Goal: Find contact information: Find contact information

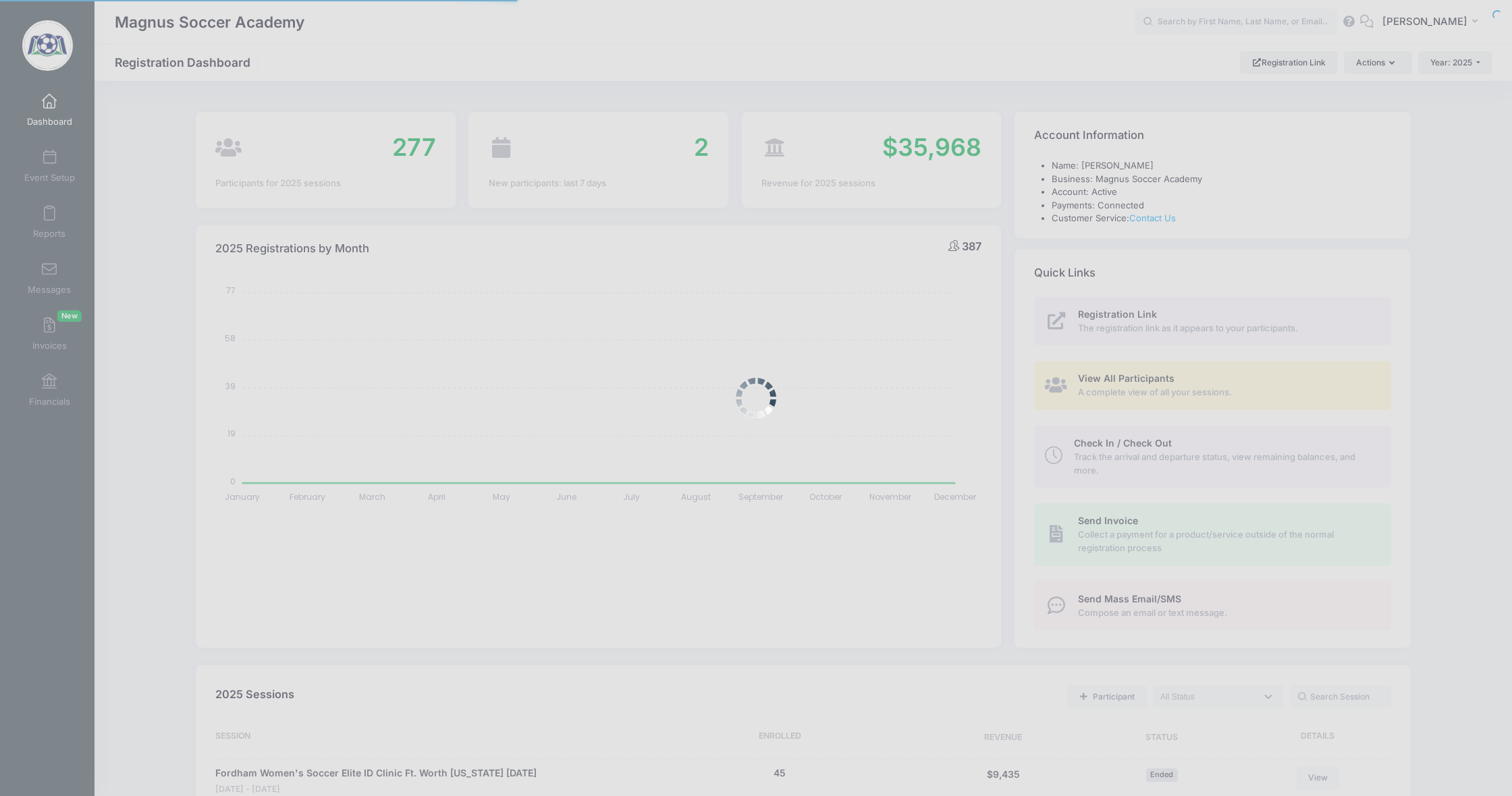
select select
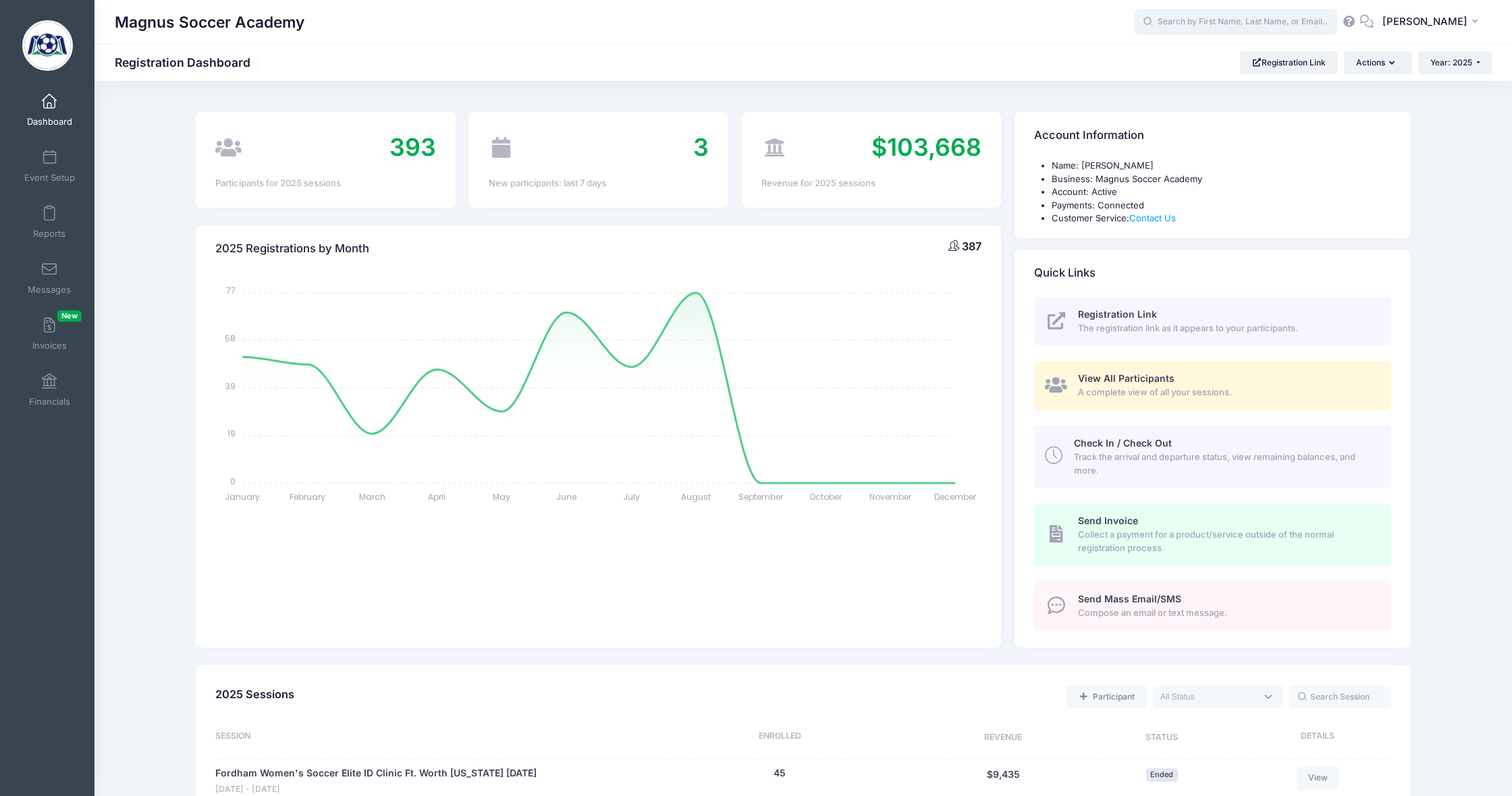
click at [1272, 28] on input "text" at bounding box center [1235, 22] width 203 height 27
type input "p"
click at [1224, 78] on p "Fordham Women's Soccer Elite ID Clinic Ft. Worth TEXAS February 13th on Feb-13,…" at bounding box center [1262, 79] width 223 height 25
type input "Claudia Papenfuss (Fordham Women's Soccer Elite ID Clinic Ft. Worth TEXAS Febru…"
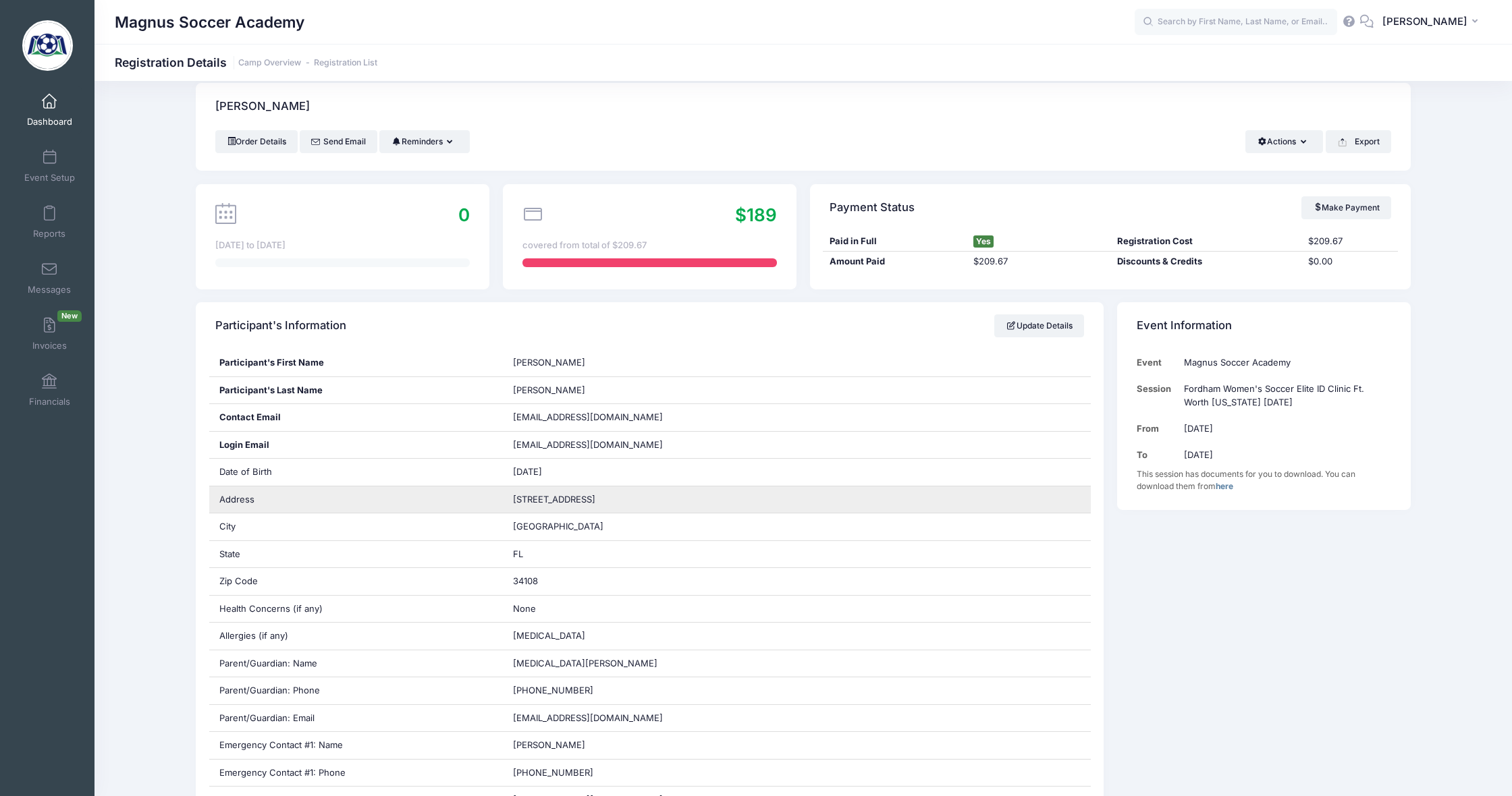
scroll to position [19, 0]
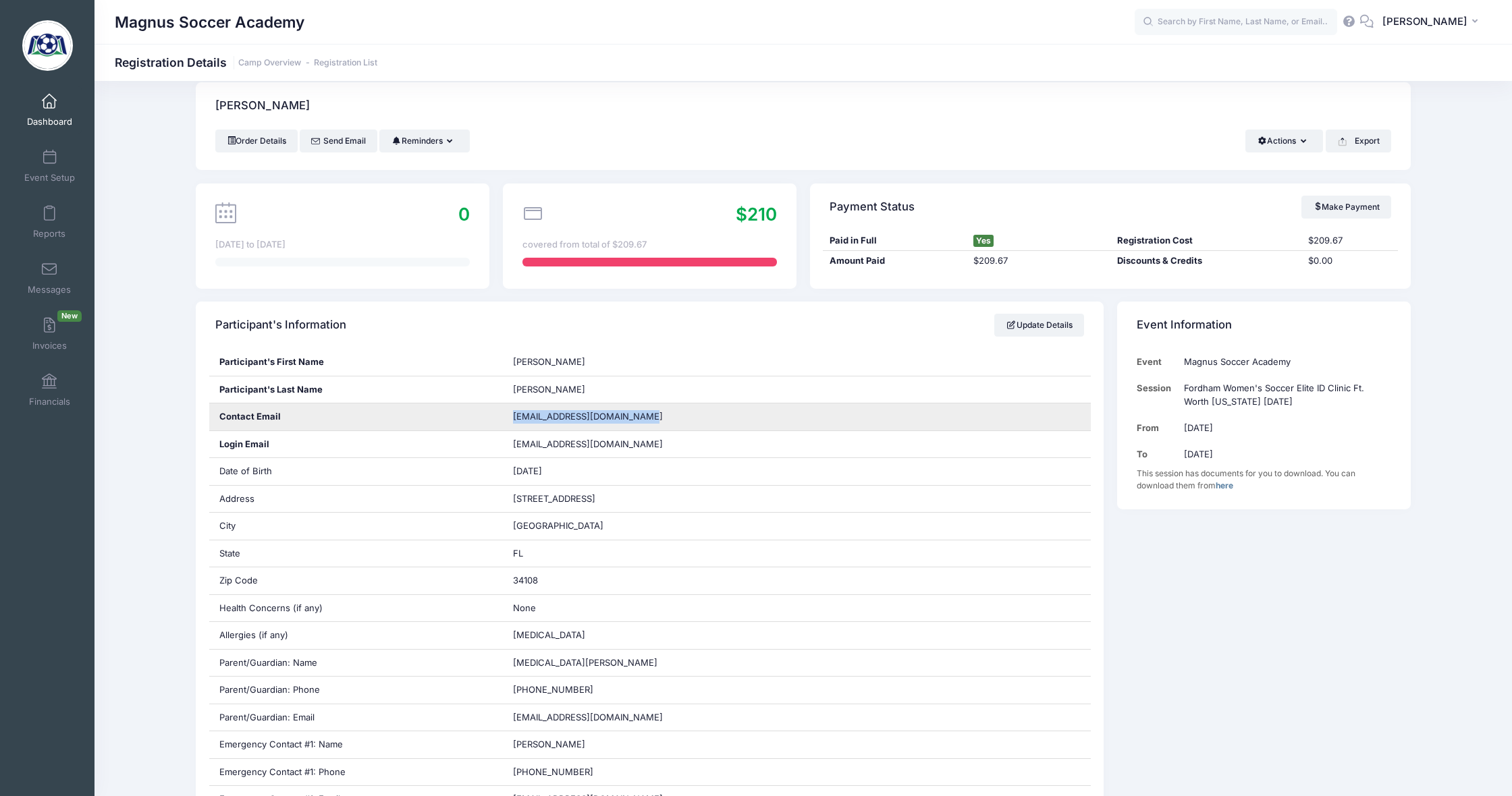
drag, startPoint x: 645, startPoint y: 417, endPoint x: 508, endPoint y: 416, distance: 137.0
click at [508, 416] on div "claudiapapenfuss@icloud.com" at bounding box center [796, 417] width 588 height 27
copy span "claudiapapenfuss@icloud.com"
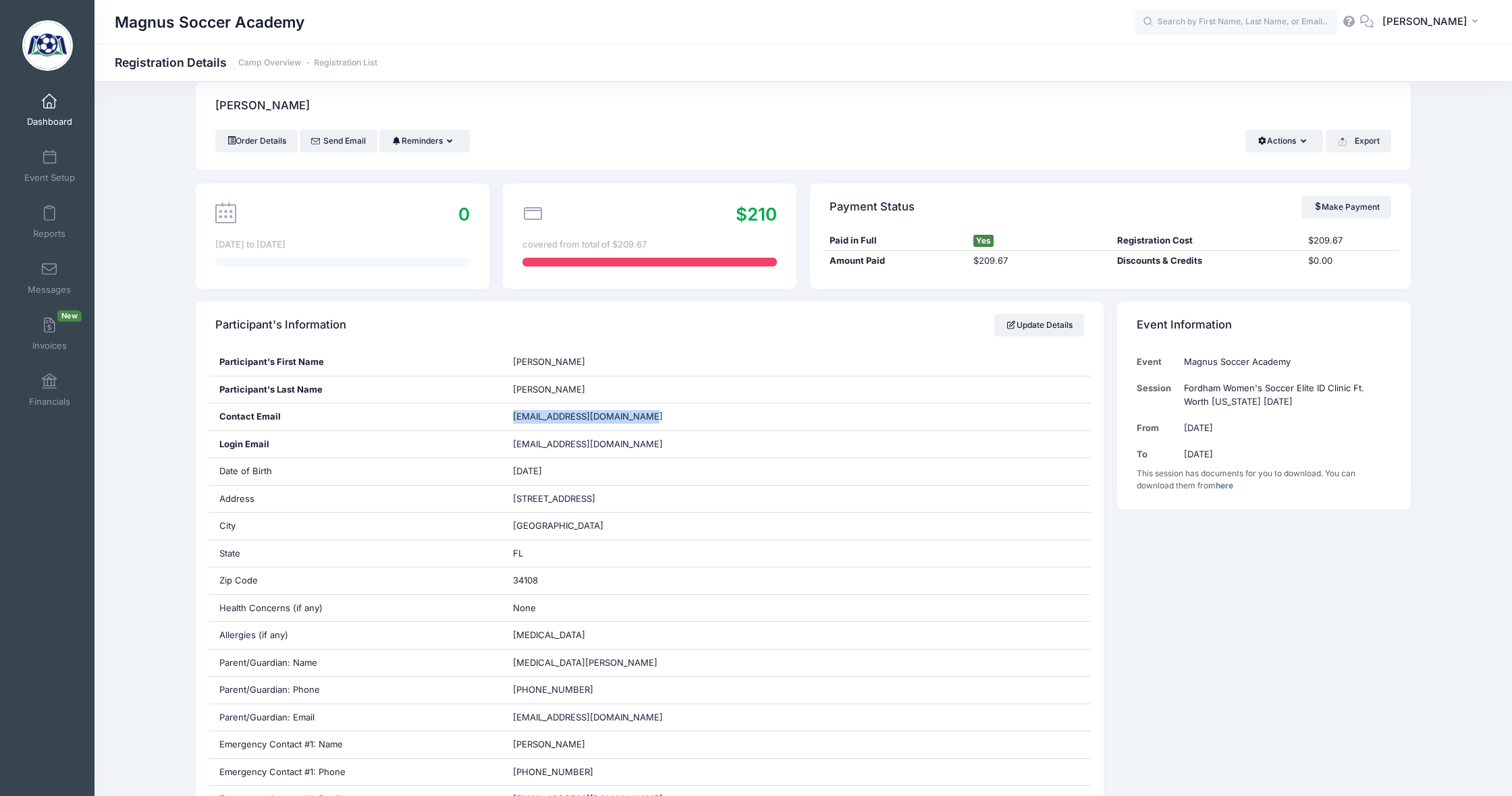
click at [46, 116] on span "Dashboard" at bounding box center [49, 122] width 45 height 12
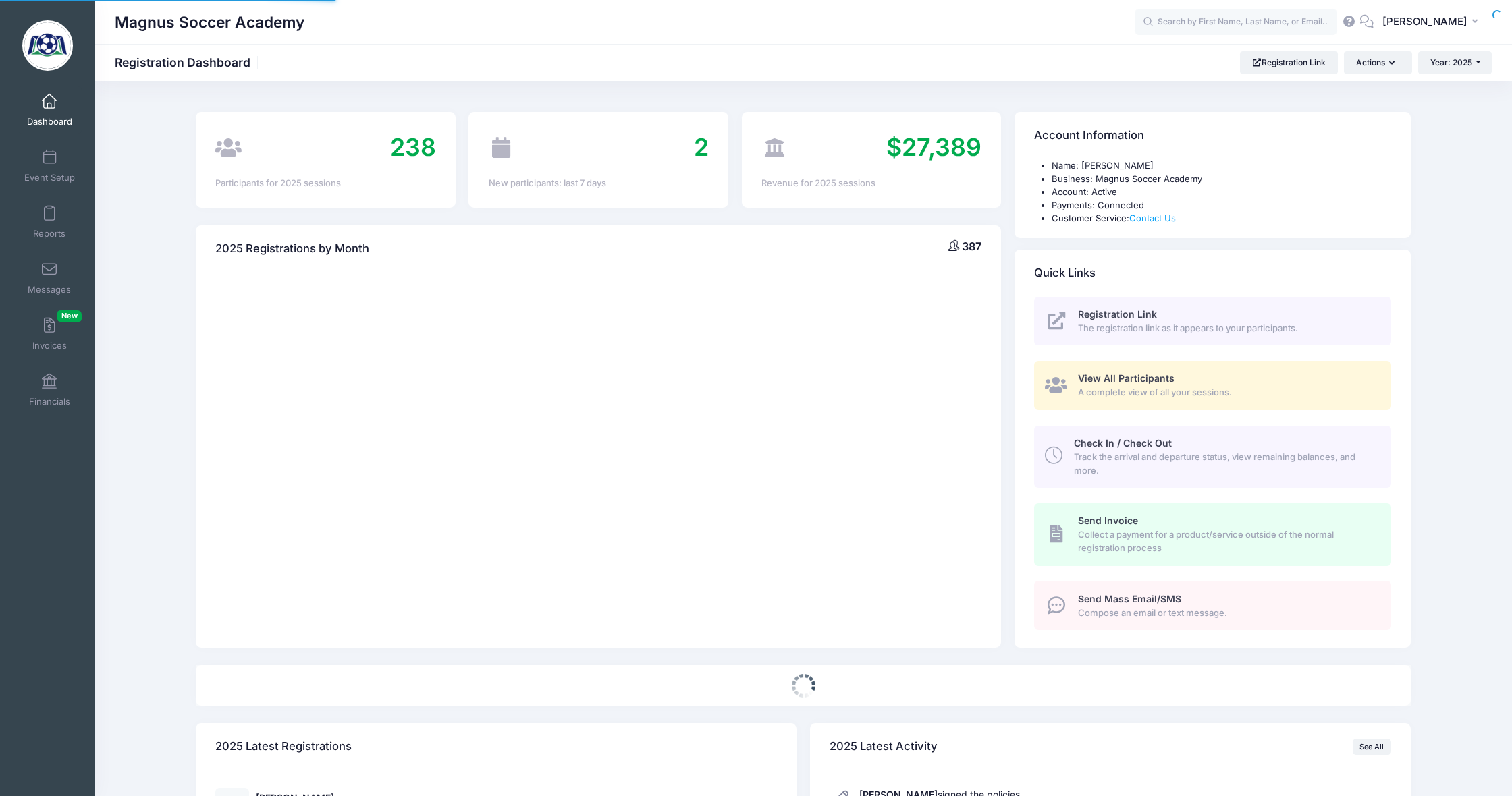
select select
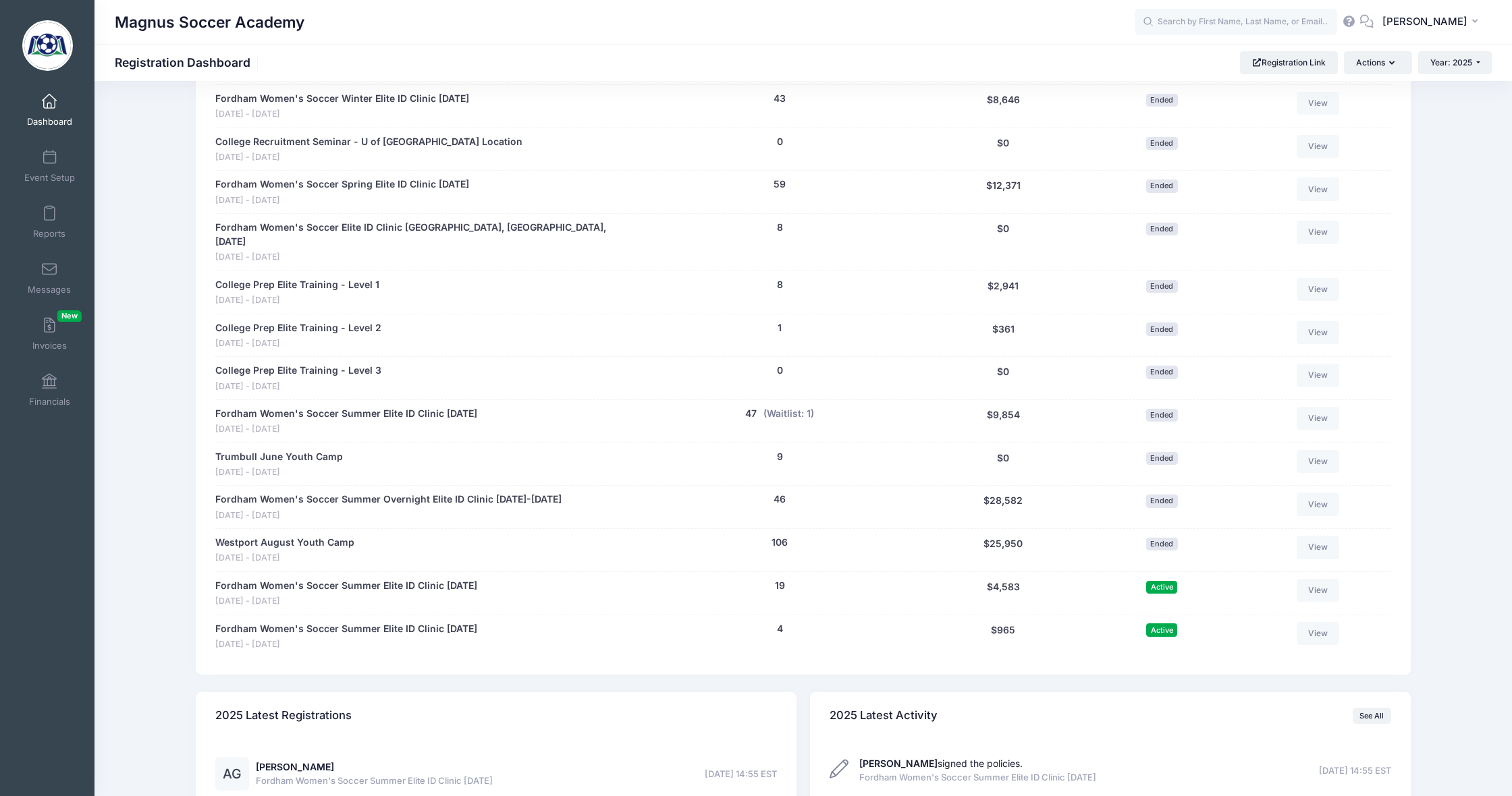
scroll to position [717, 0]
click at [781, 408] on button "(Waitlist: 1)" at bounding box center [788, 415] width 50 height 15
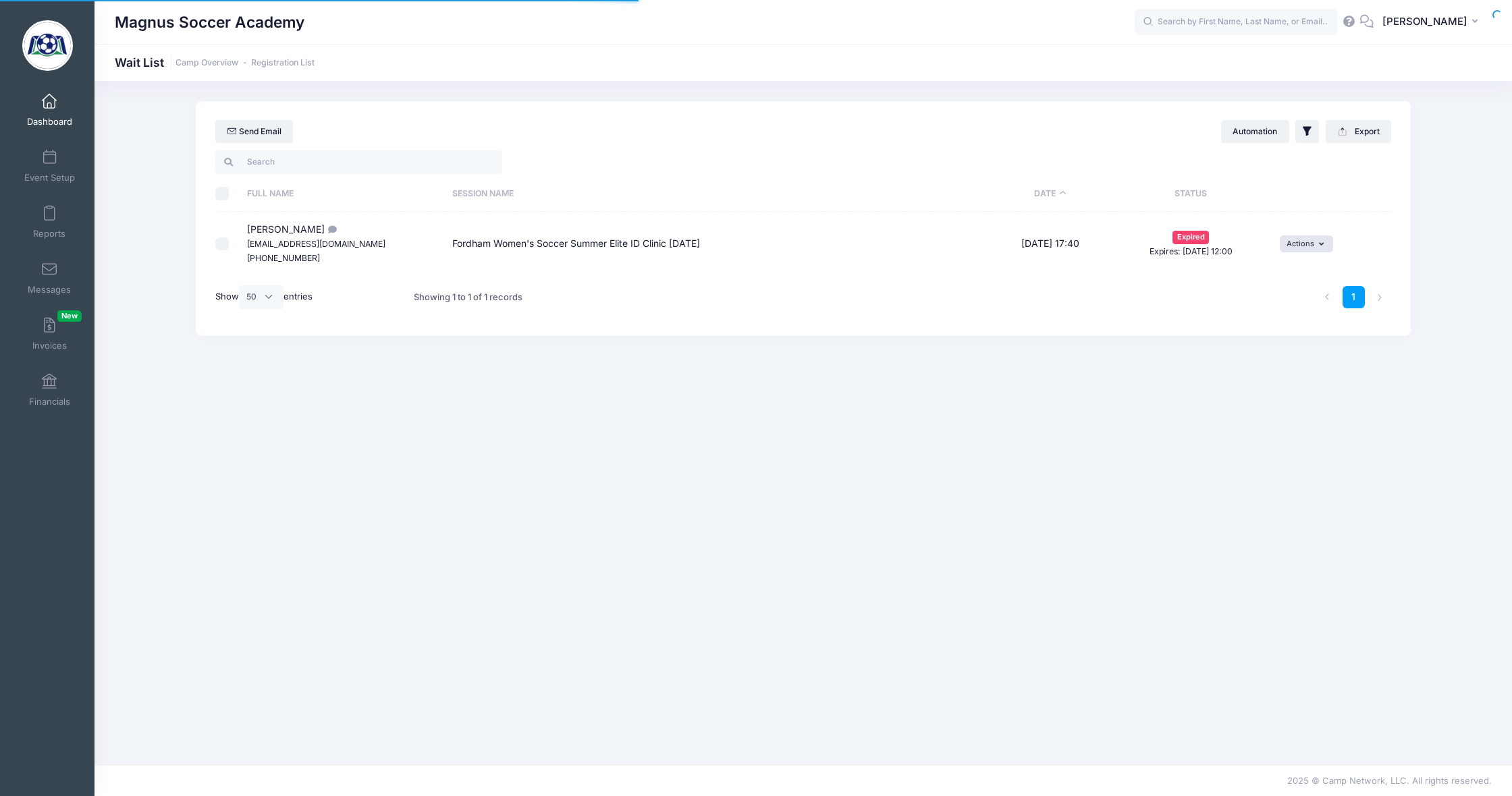
select select "50"
click at [53, 110] on link "Dashboard" at bounding box center [49, 110] width 64 height 47
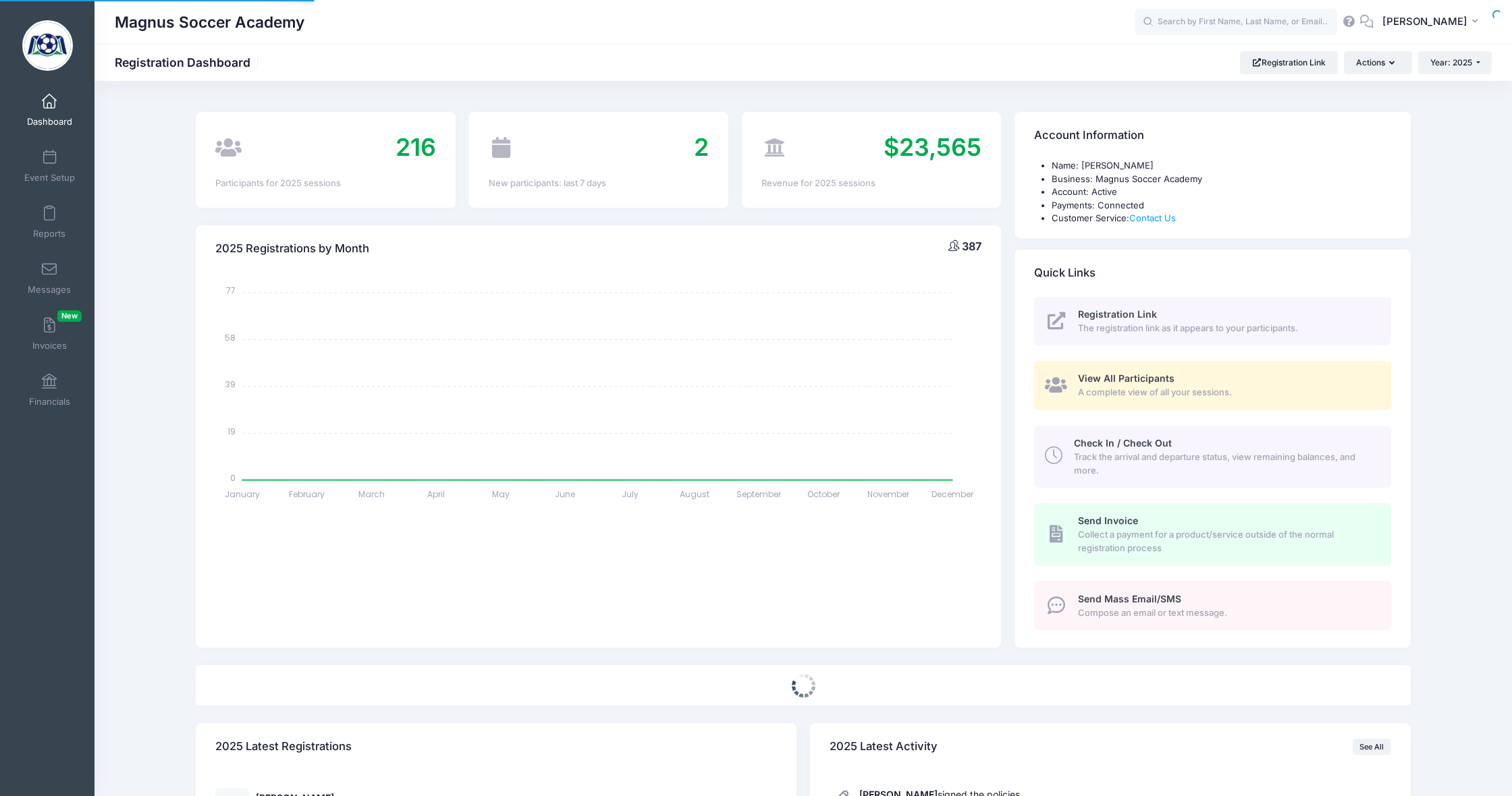
select select
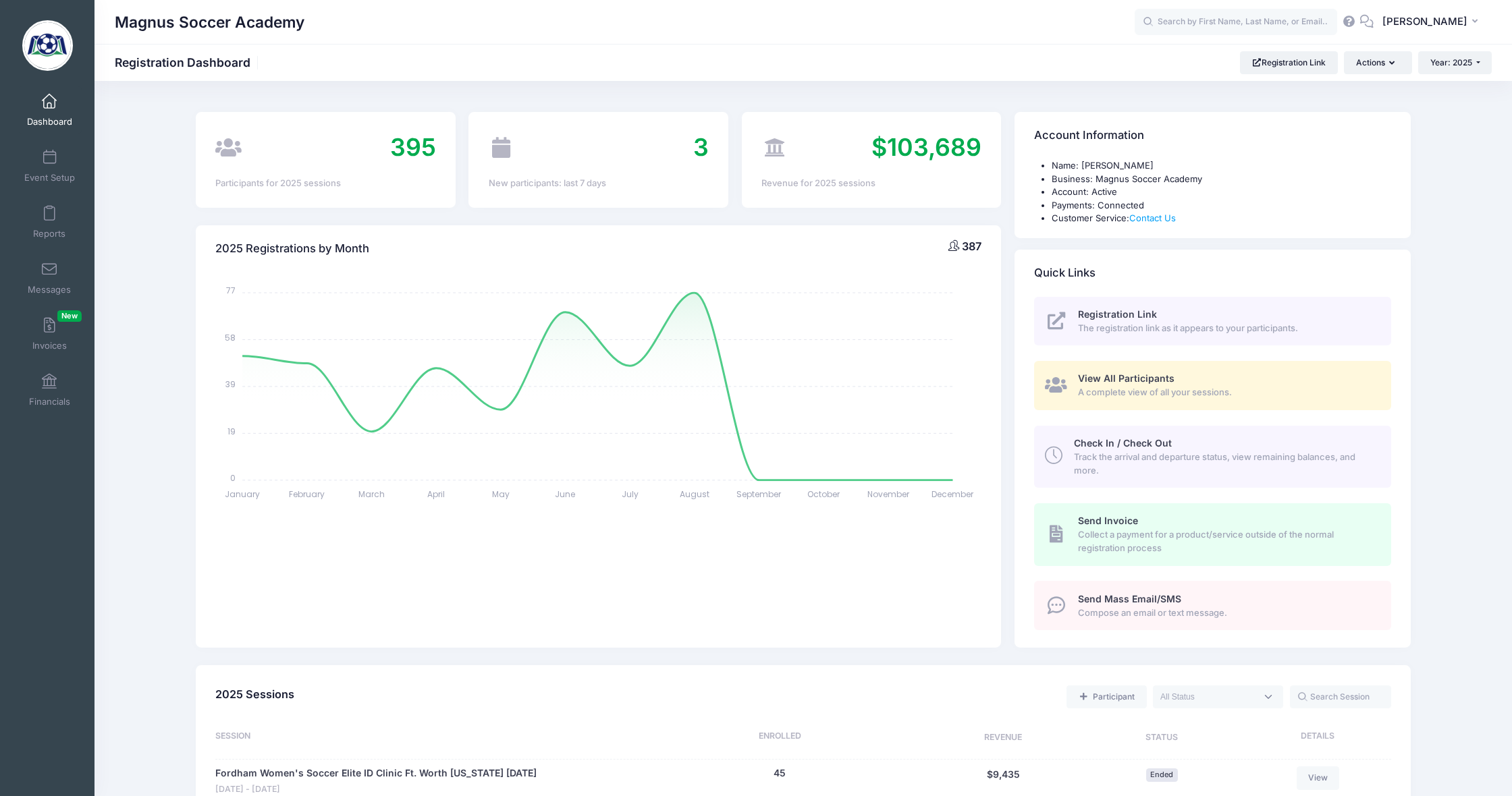
drag, startPoint x: 1450, startPoint y: 19, endPoint x: 1448, endPoint y: 41, distance: 22.1
click at [1451, 19] on span "[PERSON_NAME]" at bounding box center [1425, 21] width 85 height 15
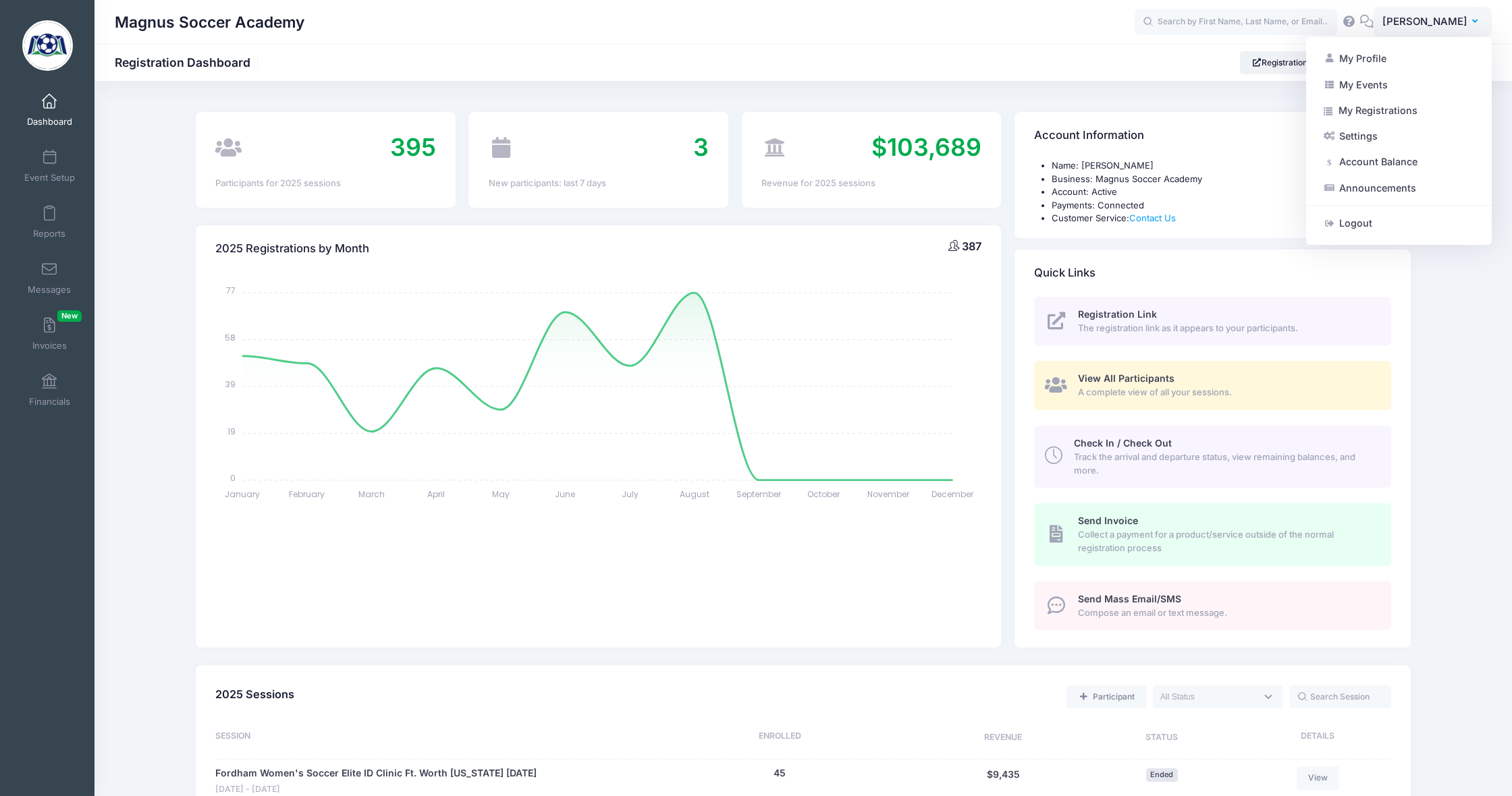
drag, startPoint x: 1362, startPoint y: 220, endPoint x: 1354, endPoint y: 218, distance: 8.2
click at [1361, 220] on link "Logout" at bounding box center [1399, 223] width 164 height 26
